Goal: Information Seeking & Learning: Learn about a topic

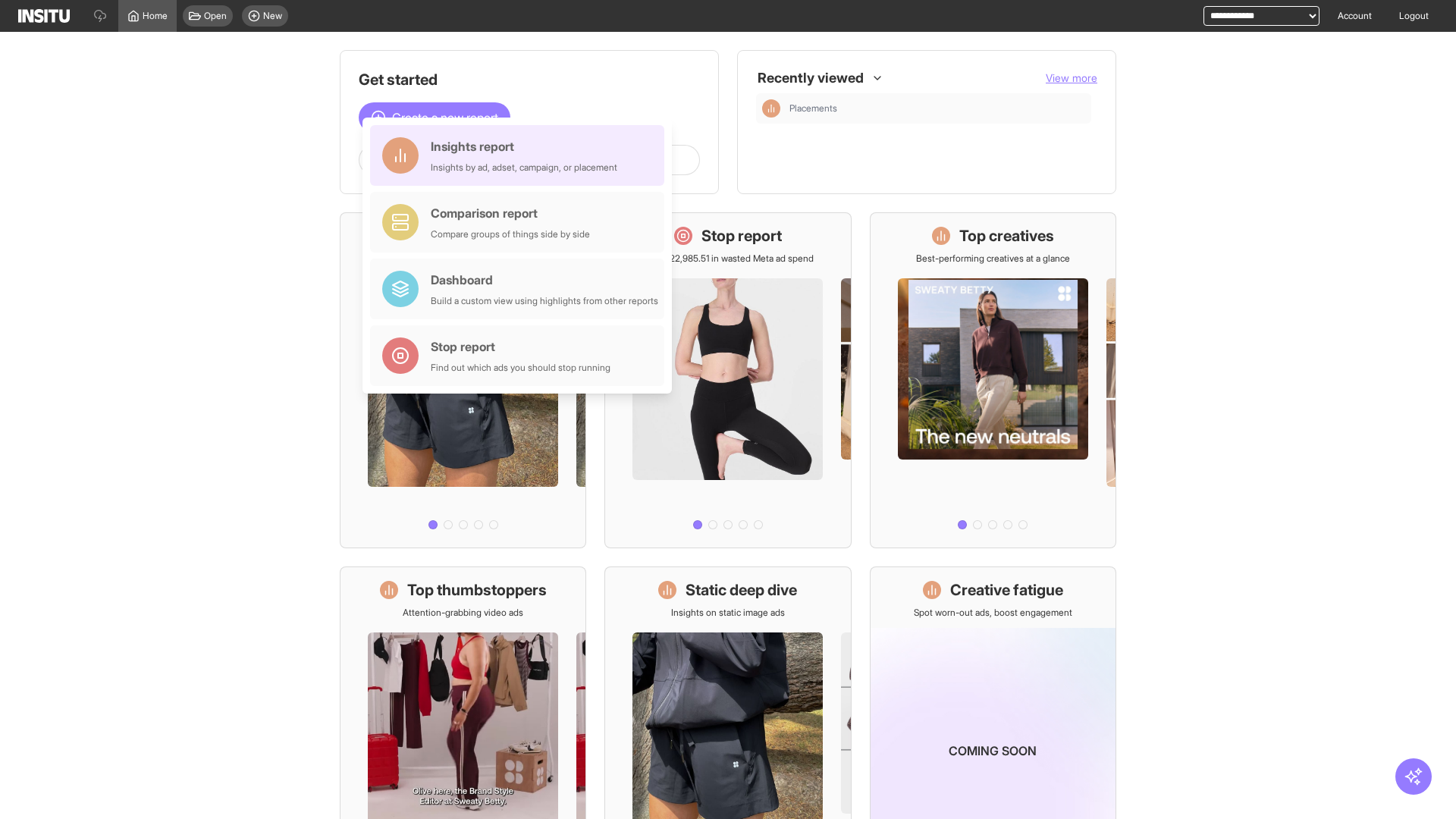
click at [521, 156] on div "Insights report Insights by ad, adset, campaign, or placement" at bounding box center [524, 155] width 187 height 36
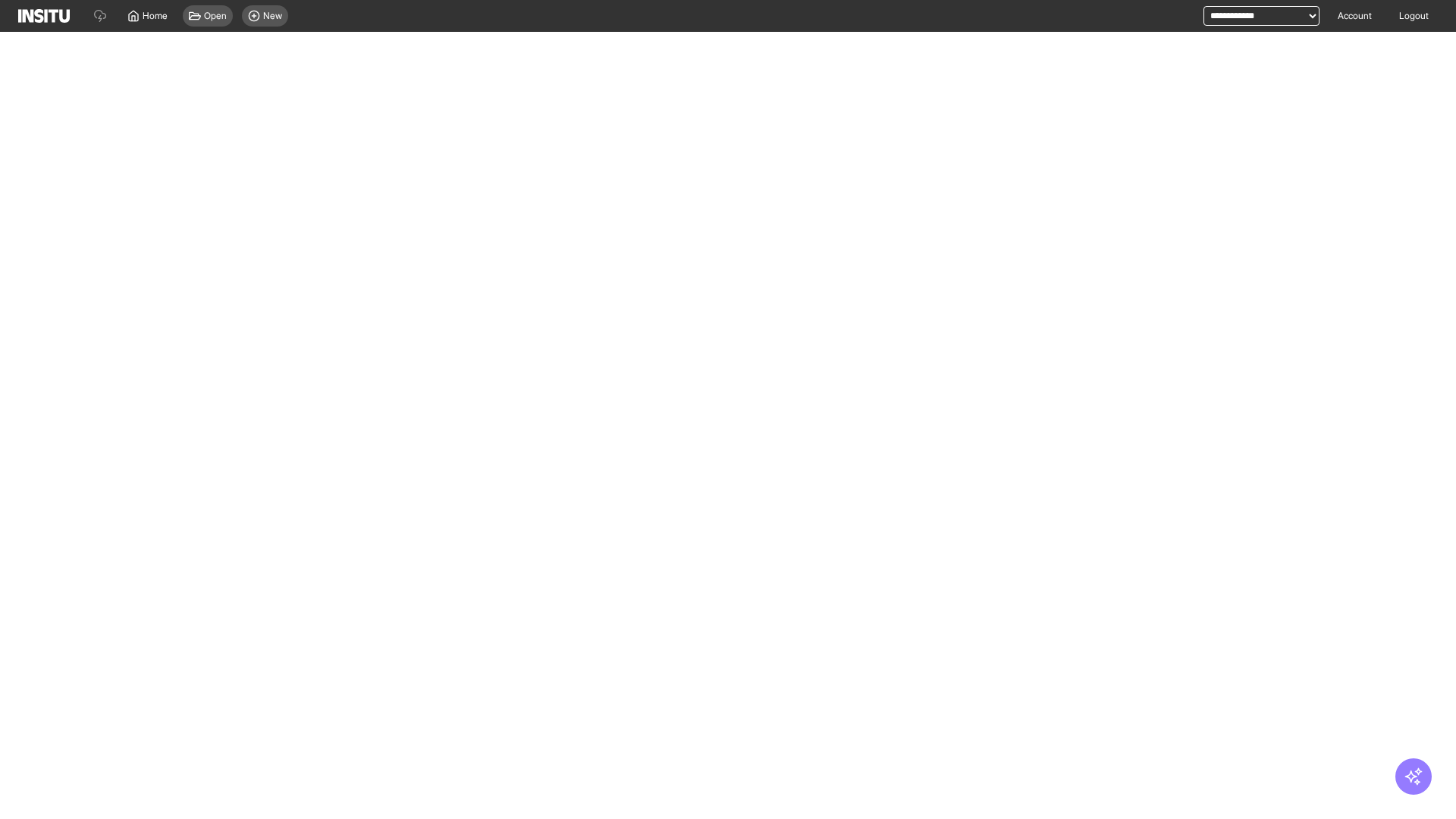
select select "**"
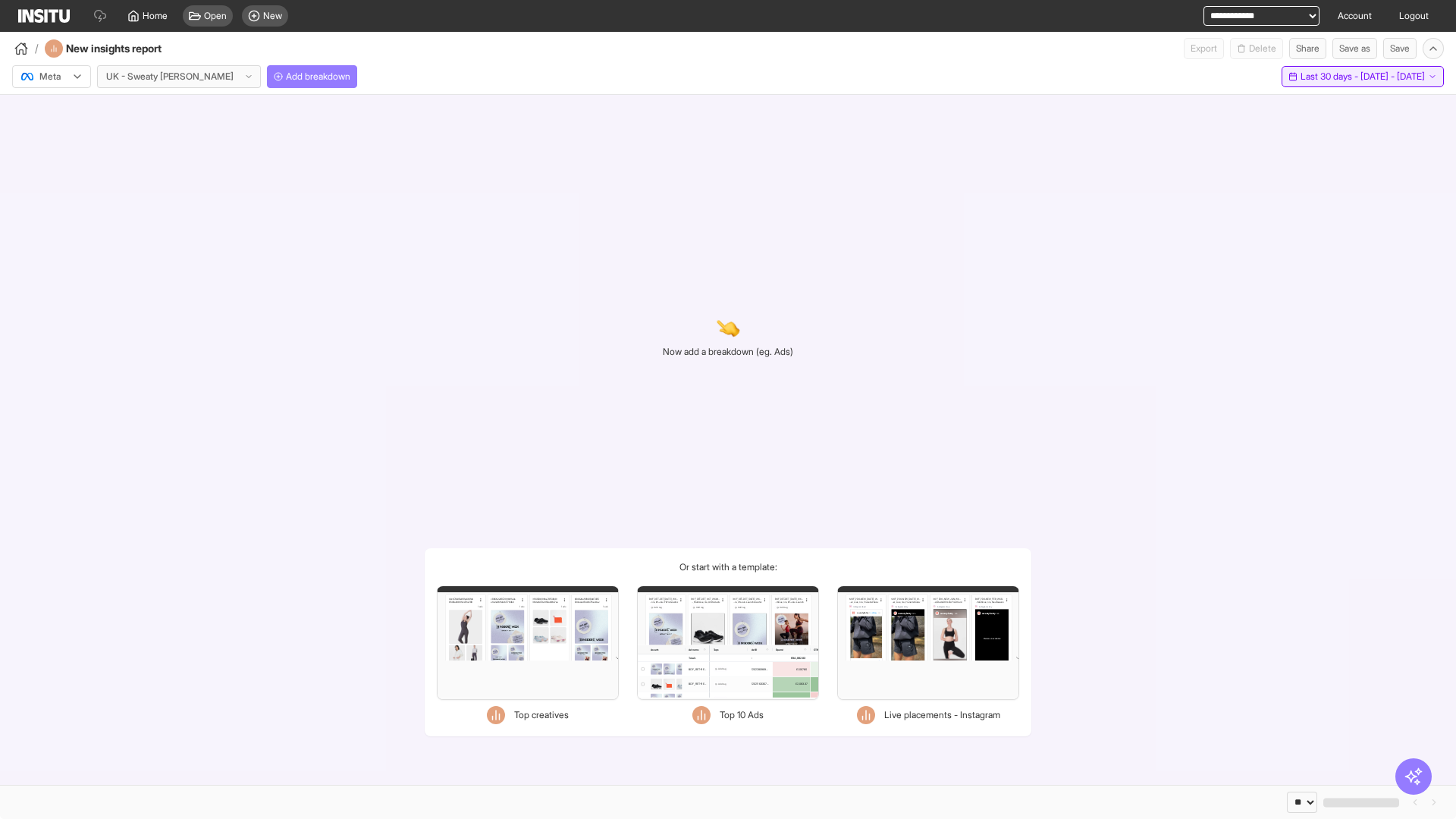
click at [1329, 76] on span "Last 30 days - [DATE] - [DATE]" at bounding box center [1362, 76] width 124 height 12
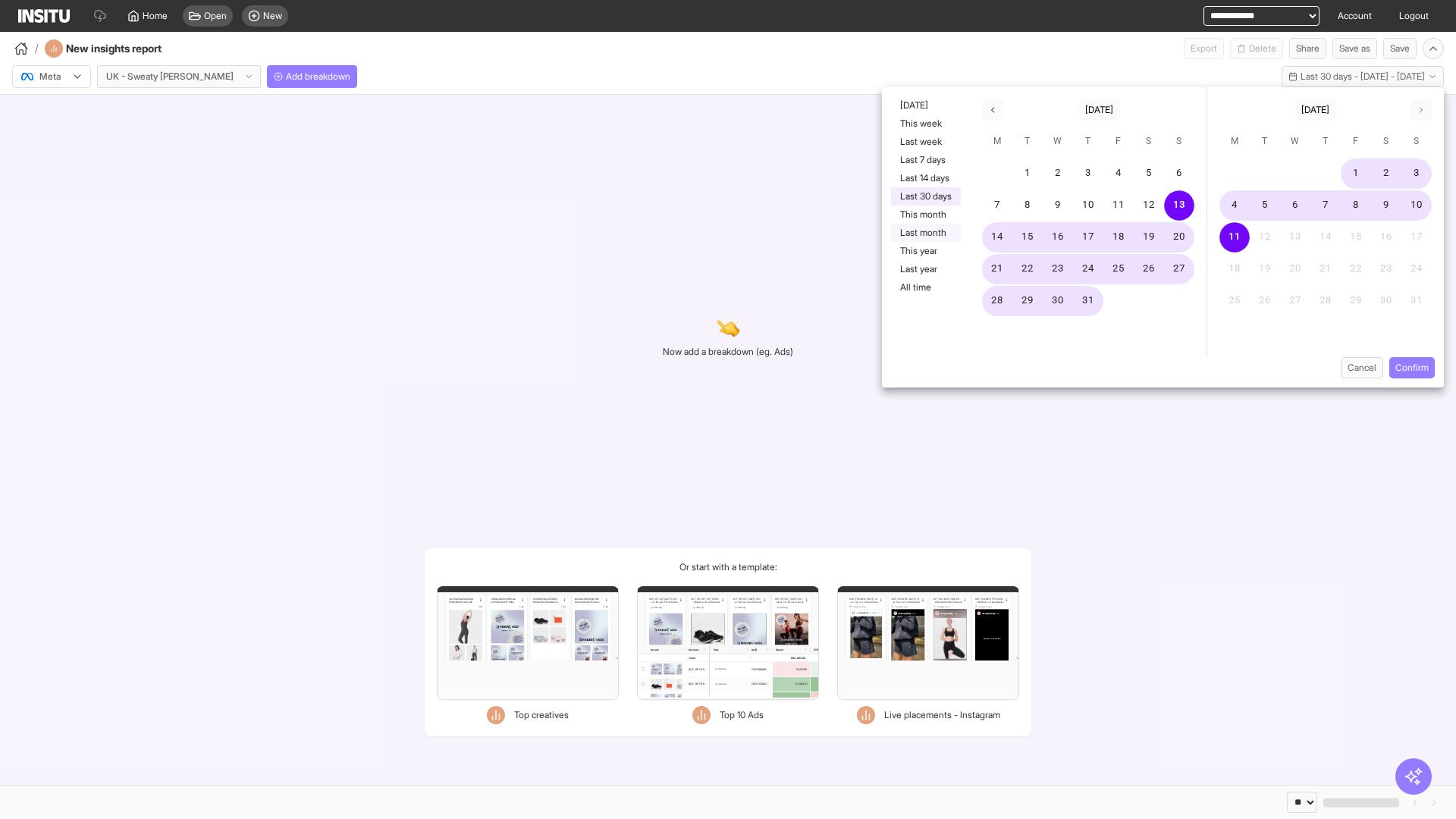
click at [924, 233] on button "Last month" at bounding box center [925, 233] width 69 height 19
